Goal: Task Accomplishment & Management: Manage account settings

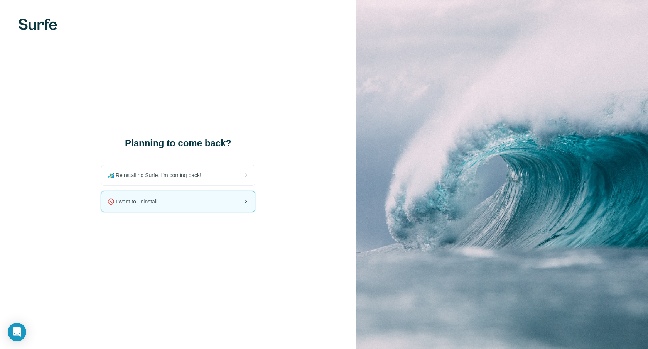
click at [172, 200] on div "🚫 I want to uninstall" at bounding box center [178, 201] width 154 height 20
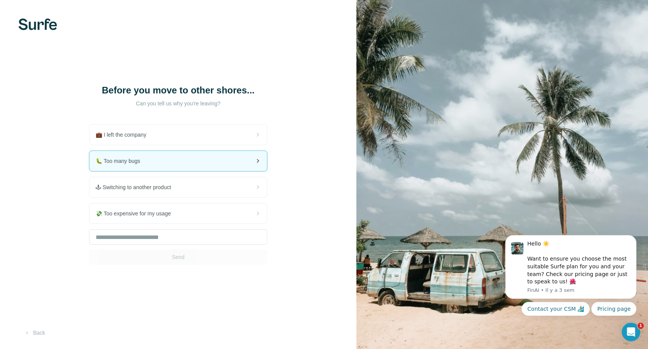
click at [150, 161] on div "🐛 Too many bugs" at bounding box center [178, 161] width 177 height 20
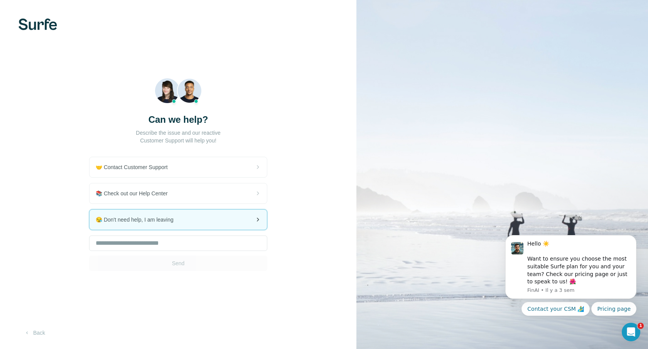
click at [163, 218] on span "😪 Don't need help, I am leaving" at bounding box center [138, 220] width 84 height 8
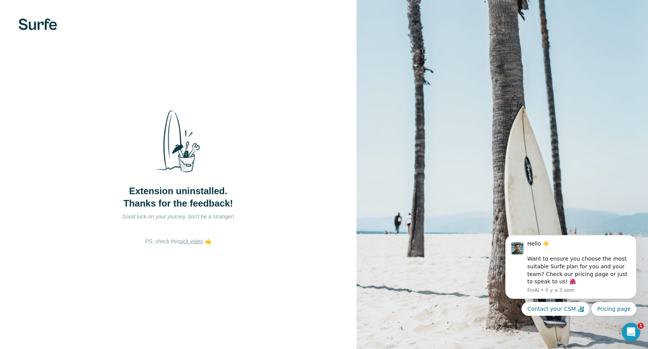
click at [309, 176] on div "Extension uninstalled. Thanks for the feedback! Good luck on your journey, don'…" at bounding box center [178, 174] width 357 height 349
